Goal: Transaction & Acquisition: Purchase product/service

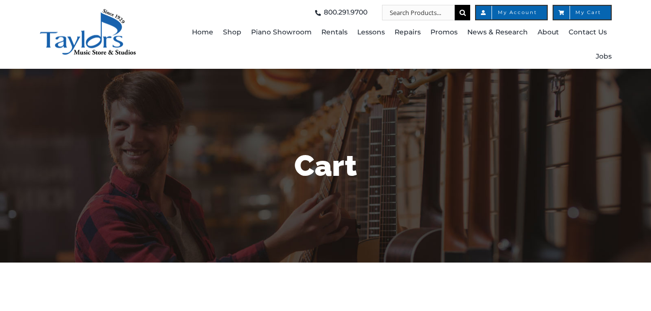
select select "PA"
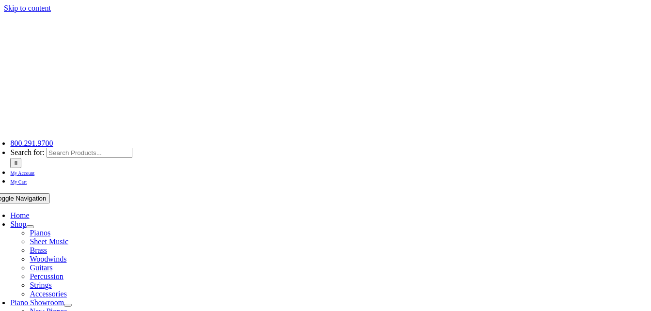
select select "PA"
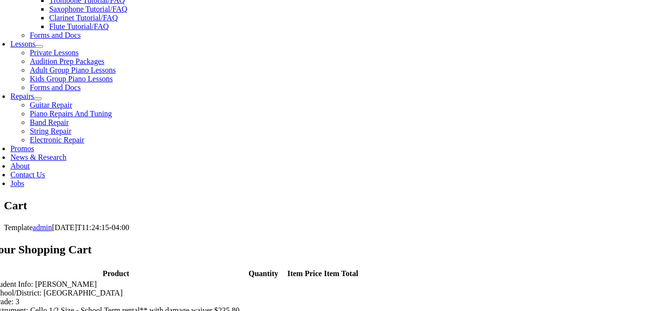
scroll to position [436, 0]
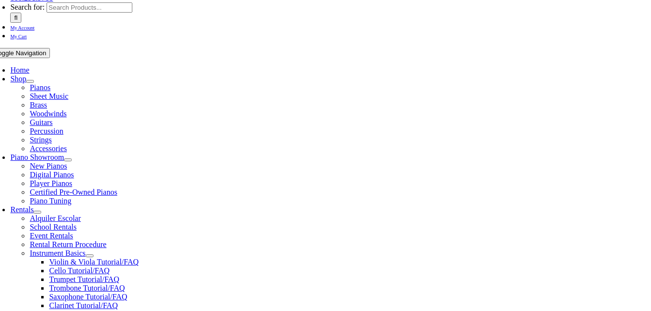
scroll to position [194, 0]
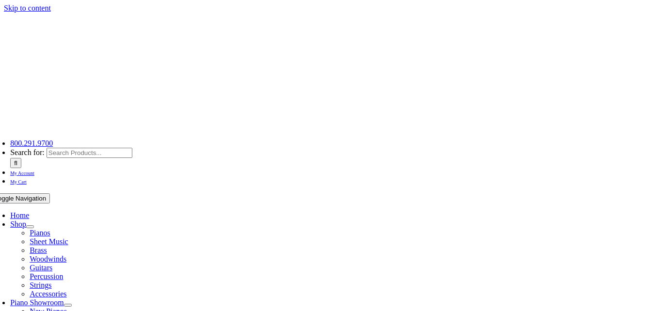
scroll to position [291, 0]
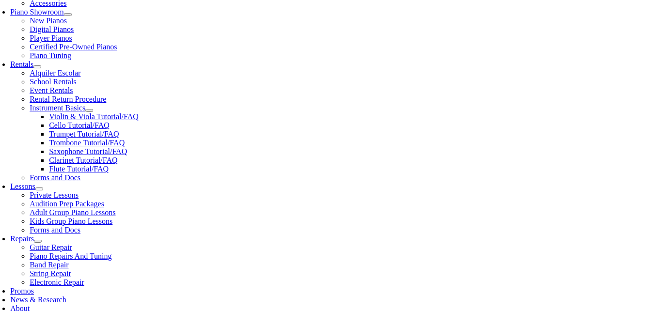
type input "not"
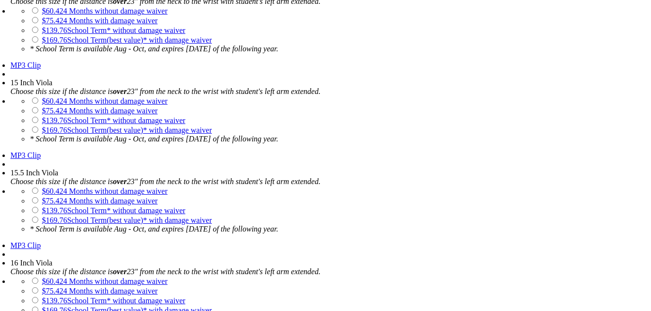
scroll to position [1599, 0]
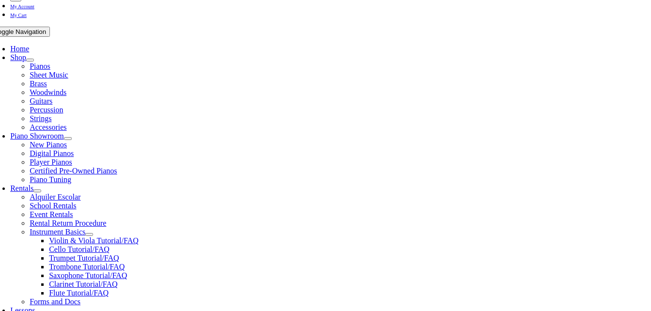
scroll to position [242, 0]
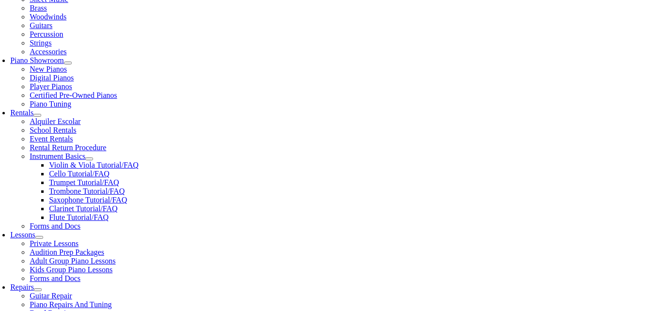
checkbox input"] "true"
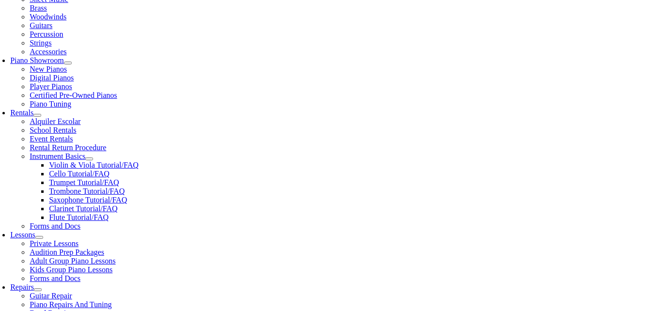
checkbox input"] "true"
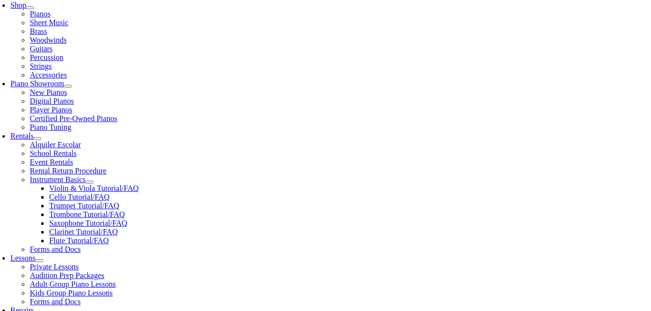
scroll to position [242, 0]
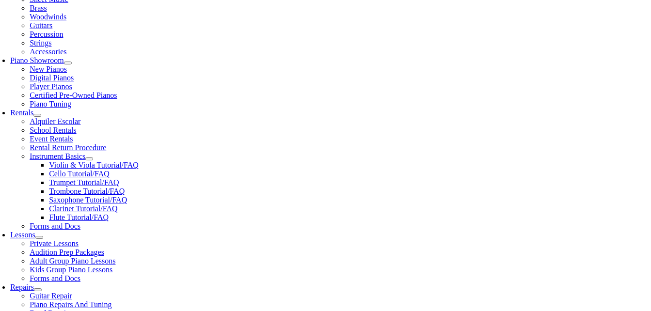
type input "1"
type input "Lucas"
type input "Francolini"
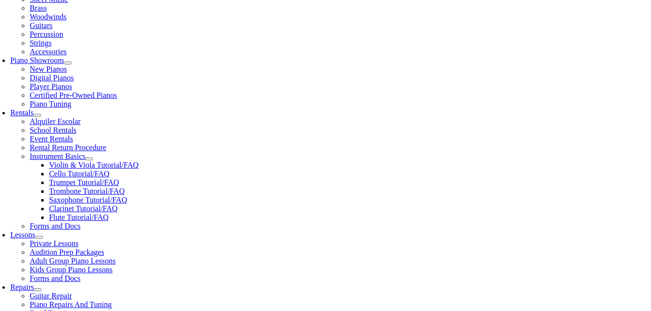
type input "Self"
type input "8562966986"
type input "32960639"
type input "02/20/1986"
type input "Jason"
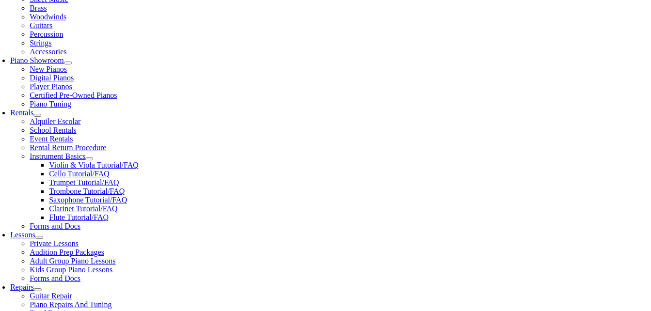
type input "WLGore & Asso"
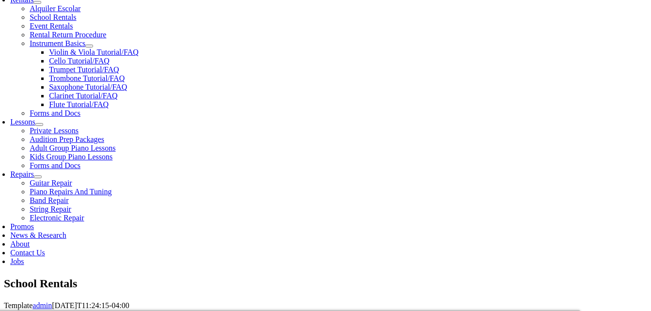
scroll to position [388, 0]
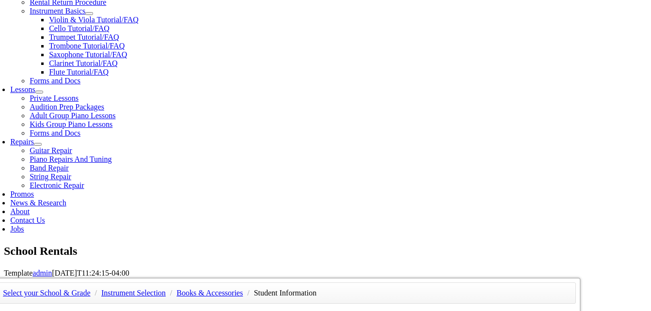
type input "4105063443"
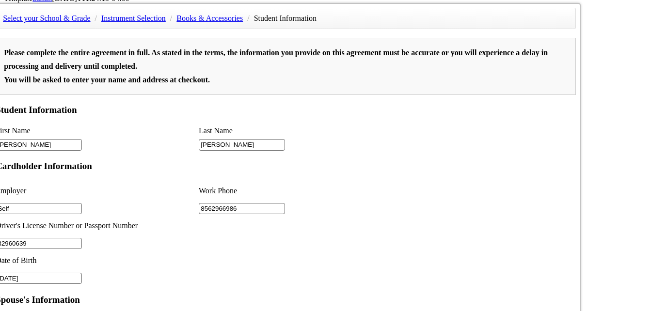
scroll to position [679, 0]
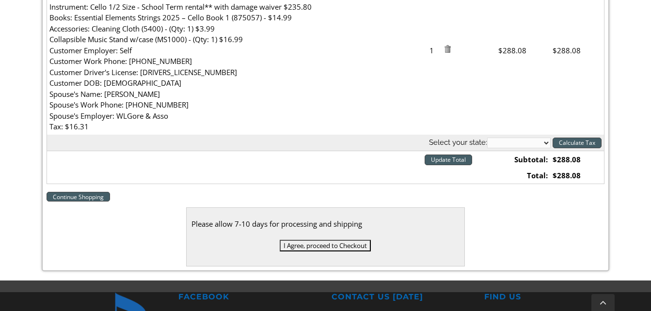
scroll to position [388, 0]
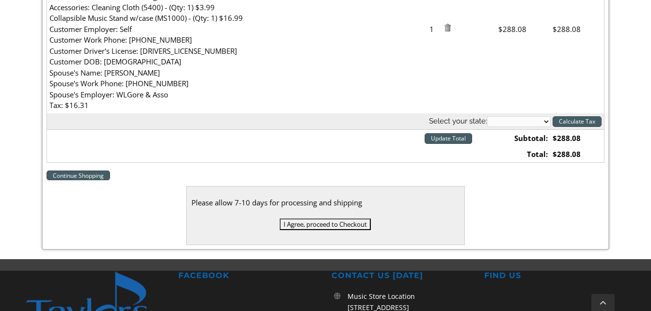
click at [537, 122] on select "[US_STATE] [US_STATE] [US_STATE] [US_STATE] [US_STATE] [US_STATE] [US_STATE] [U…" at bounding box center [518, 121] width 63 height 11
select select "PA"
click at [487, 116] on select "[US_STATE] [US_STATE] [US_STATE] [US_STATE] [US_STATE] [US_STATE] [US_STATE] [U…" at bounding box center [518, 121] width 63 height 11
click at [563, 118] on input "Calculate Tax" at bounding box center [577, 121] width 49 height 11
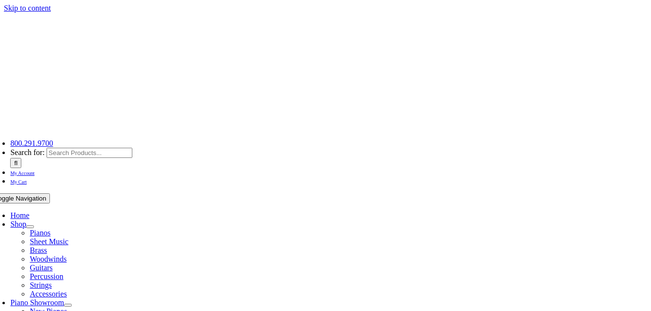
select select "PA"
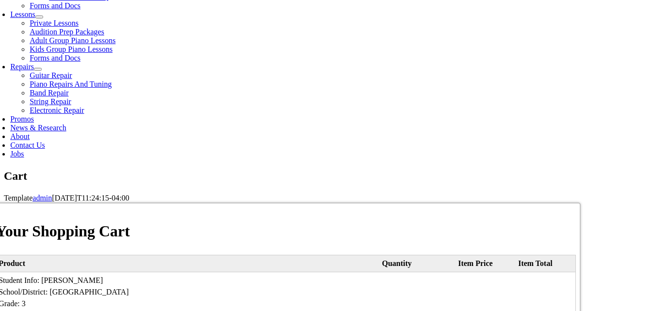
scroll to position [485, 0]
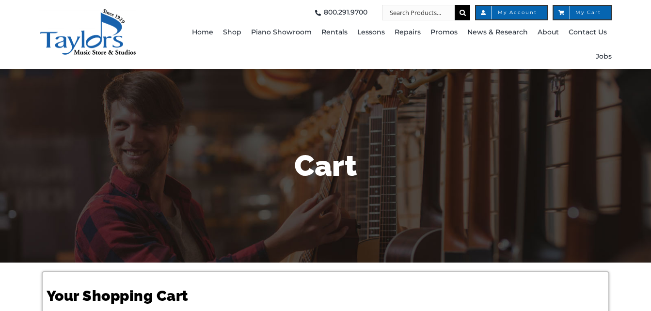
select select "PA"
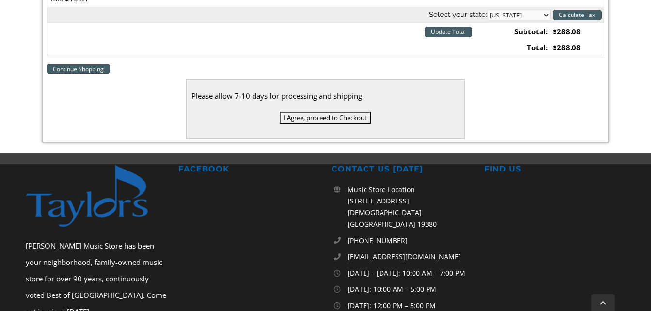
scroll to position [421, 0]
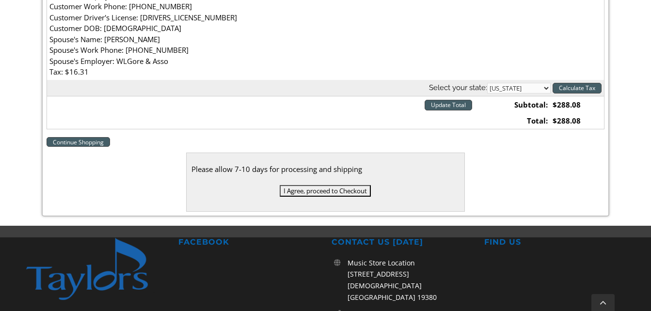
click at [330, 190] on input "I Agree, proceed to Checkout" at bounding box center [325, 191] width 91 height 12
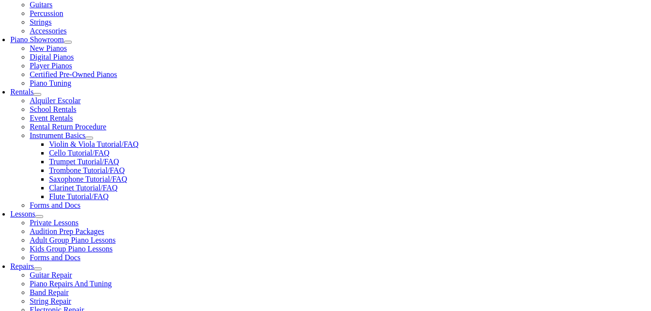
scroll to position [291, 0]
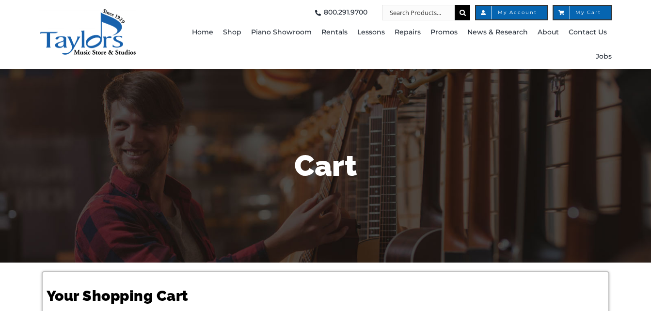
select select "PA"
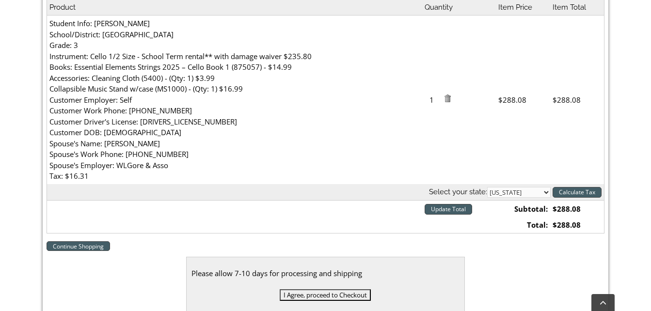
scroll to position [388, 0]
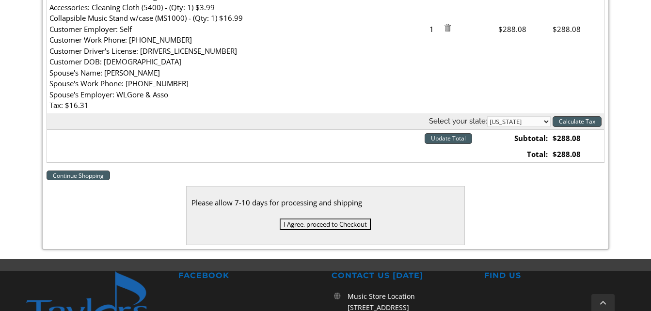
click at [304, 225] on input "I Agree, proceed to Checkout" at bounding box center [325, 225] width 91 height 12
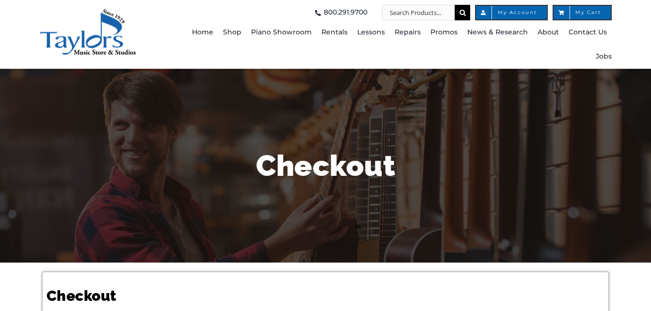
select select
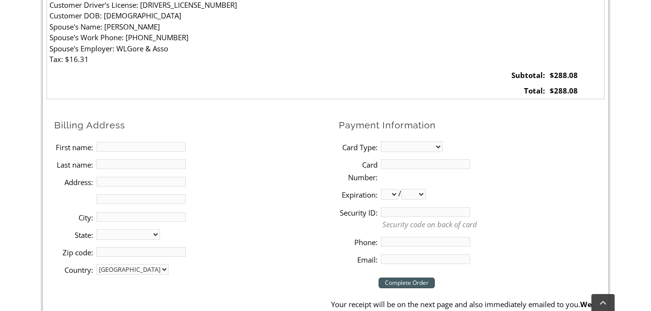
scroll to position [436, 0]
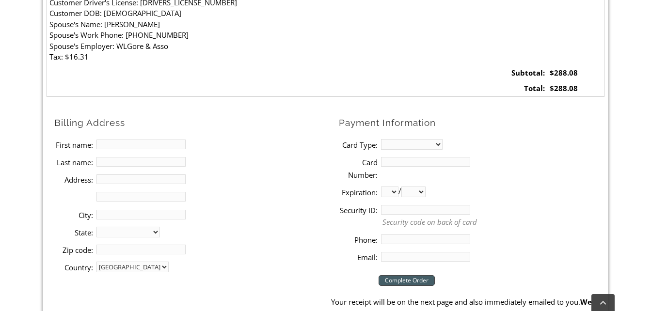
click at [116, 147] on input "First name:" at bounding box center [140, 145] width 89 height 10
type input "[PERSON_NAME]"
type input "[STREET_ADDRESS]"
type input "[GEOGRAPHIC_DATA], [GEOGRAPHIC_DATA], 19363"
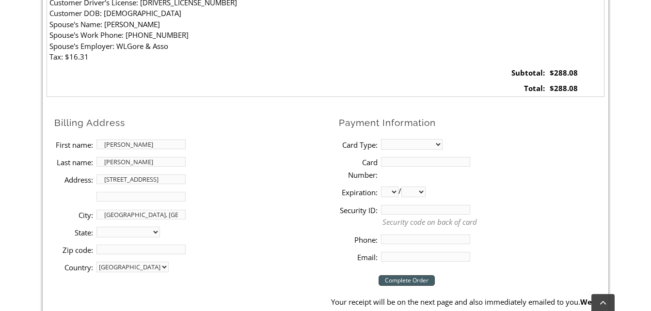
select select "PA"
type input "19363"
type input "8562966986"
type input "[EMAIL_ADDRESS][DOMAIN_NAME]"
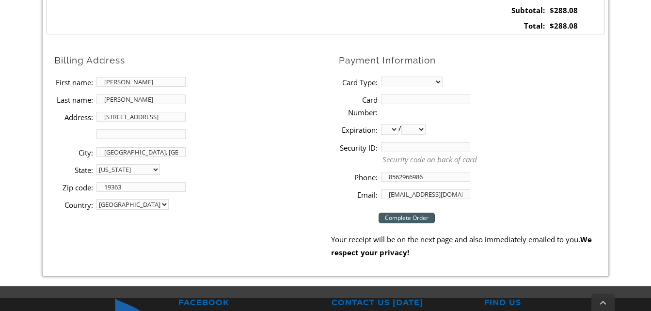
scroll to position [485, 0]
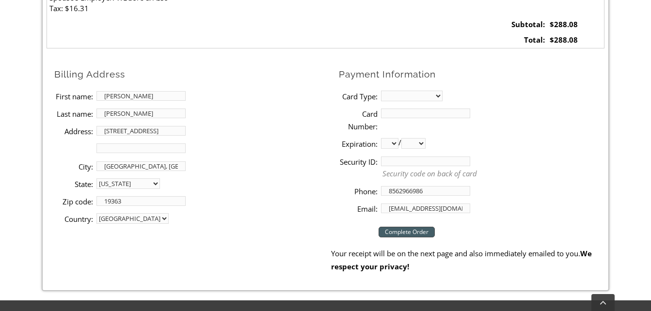
click at [430, 95] on select "MasterCard Visa American Express Discover" at bounding box center [412, 96] width 62 height 11
select select "visa"
click at [381, 91] on select "MasterCard Visa American Express Discover" at bounding box center [412, 96] width 62 height 11
click at [431, 112] on input "Card Number:" at bounding box center [425, 114] width 89 height 10
click at [513, 91] on li "Card Type: MasterCard Visa American Express Discover" at bounding box center [472, 95] width 266 height 17
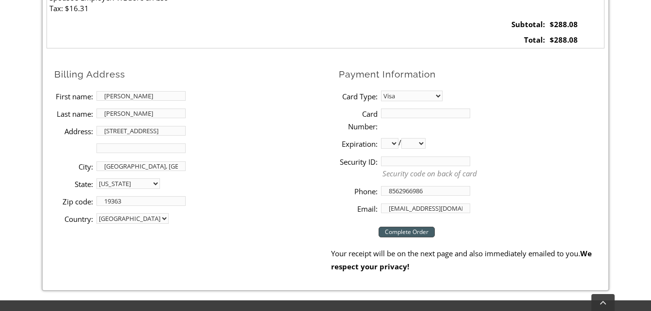
click at [428, 95] on select "MasterCard Visa American Express Discover" at bounding box center [412, 96] width 62 height 11
click at [432, 110] on input "Card Number:" at bounding box center [425, 114] width 89 height 10
type input "[CREDIT_CARD_NUMBER]"
click at [390, 144] on select "01 02 03 04 05 06 07 08 09 10 11 12" at bounding box center [389, 143] width 17 height 11
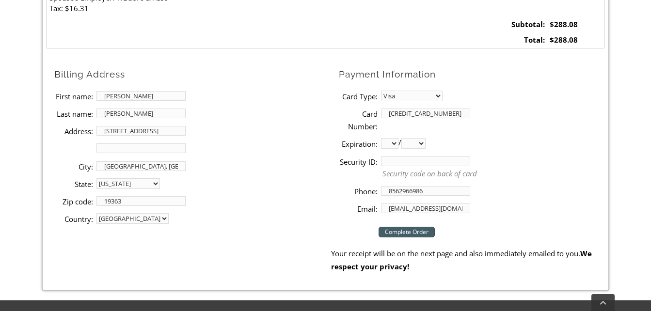
select select "12"
click at [381, 138] on select "01 02 03 04 05 06 07 08 09 10 11 12" at bounding box center [389, 143] width 17 height 11
click at [425, 144] on select "2025 2026 2027 2028 2029 2030 2031 2032 2033 2034 2035 2036 2037" at bounding box center [413, 143] width 24 height 11
select select "2025"
click at [405, 138] on select "2025 2026 2027 2028 2029 2030 2031 2032 2033 2034 2035 2036 2037" at bounding box center [413, 143] width 24 height 11
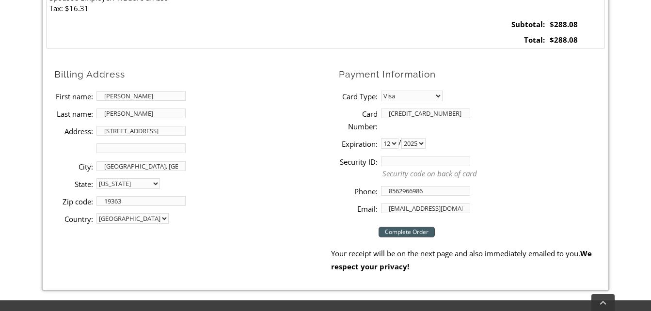
click at [501, 148] on li "Expiration: 01 02 03 04 05 06 07 08 09 10 11 12 / 2025 2026 2027 2028 2029 2030…" at bounding box center [472, 143] width 266 height 17
click at [429, 160] on input "Security ID:" at bounding box center [425, 162] width 89 height 10
type input "669"
click at [545, 165] on li "Security ID: 669 Security code on back of card" at bounding box center [472, 168] width 266 height 30
click at [414, 230] on input "Complete Order" at bounding box center [407, 232] width 56 height 11
